Goal: Find specific page/section: Find specific page/section

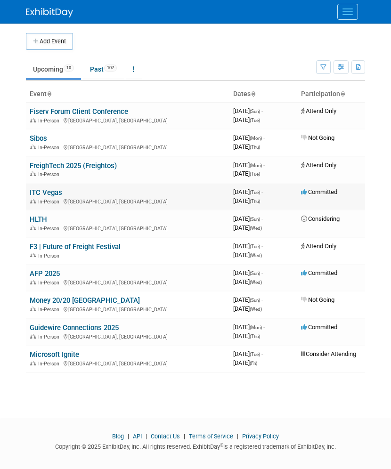
click at [55, 192] on link "ITC Vegas" at bounding box center [46, 193] width 33 height 8
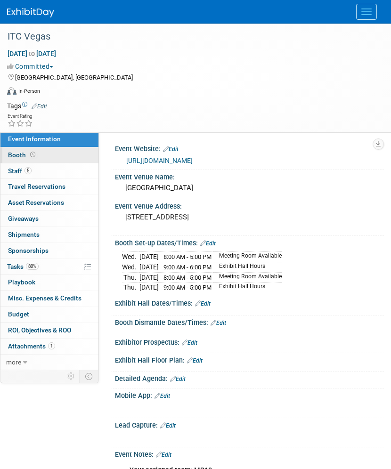
click at [51, 158] on link "Booth" at bounding box center [49, 156] width 98 height 16
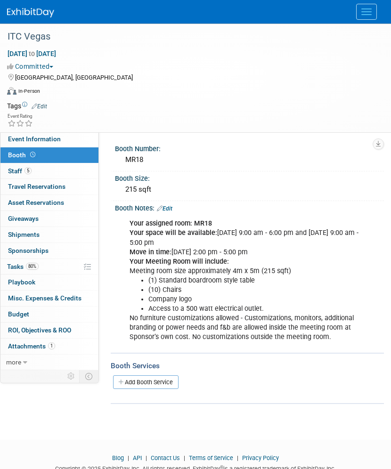
click at [377, 204] on div "Booth Notes: Edit" at bounding box center [249, 207] width 269 height 12
click at [374, 207] on div "Booth Notes: Edit" at bounding box center [249, 207] width 269 height 12
click at [275, 240] on div "Your assigned room: MR18 Your space will be available: Wednesday October 15, 20…" at bounding box center [245, 280] width 244 height 132
click at [298, 249] on div "Your assigned room: MR18 Your space will be available: Wednesday October 15, 20…" at bounding box center [245, 280] width 244 height 132
